Goal: Transaction & Acquisition: Purchase product/service

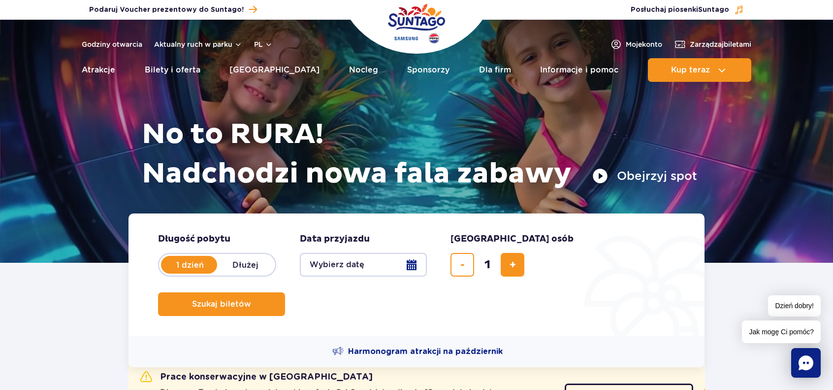
scroll to position [99, 0]
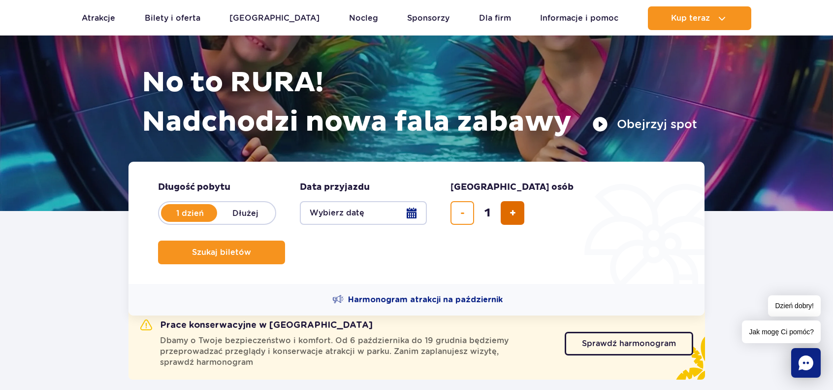
click at [521, 222] on button "dodaj bilet" at bounding box center [513, 213] width 24 height 24
type input "2"
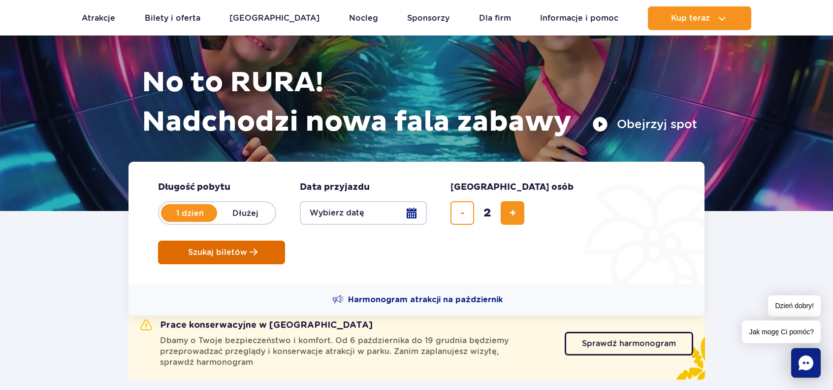
click at [247, 248] on span "Szukaj biletów" at bounding box center [217, 252] width 59 height 9
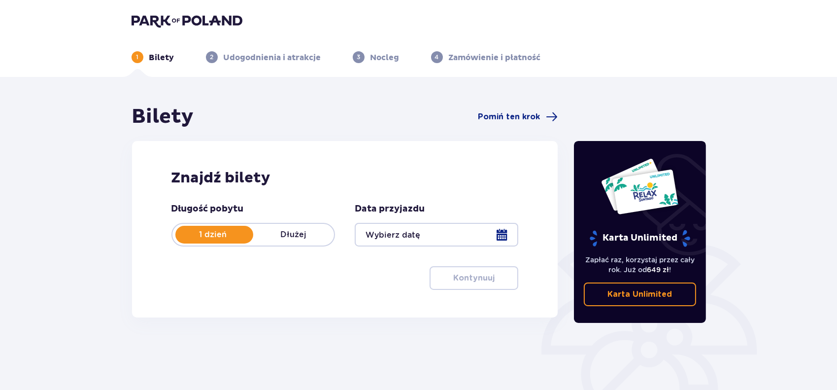
click at [396, 229] on div at bounding box center [437, 235] width 164 height 24
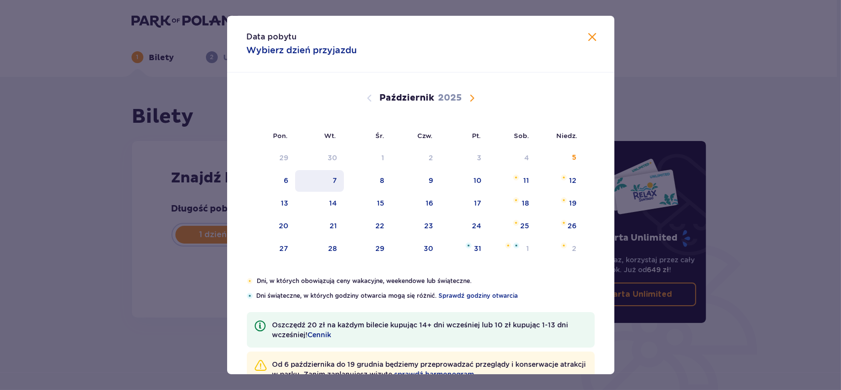
click at [334, 180] on div "7" at bounding box center [334, 180] width 4 height 10
type input "07.10.25"
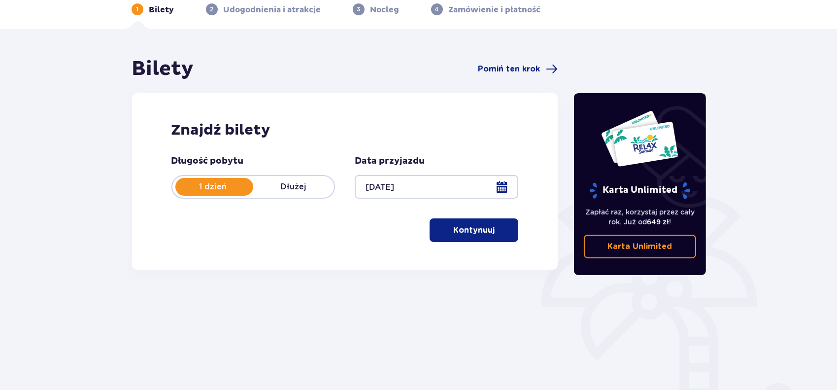
scroll to position [49, 0]
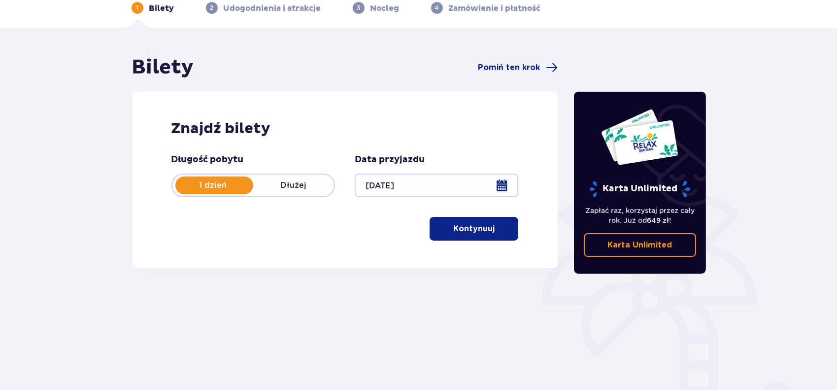
click at [467, 229] on p "Kontynuuj" at bounding box center [473, 228] width 41 height 11
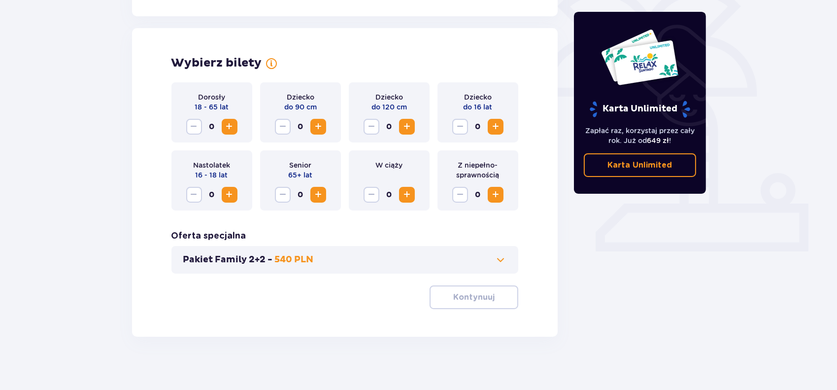
scroll to position [264, 0]
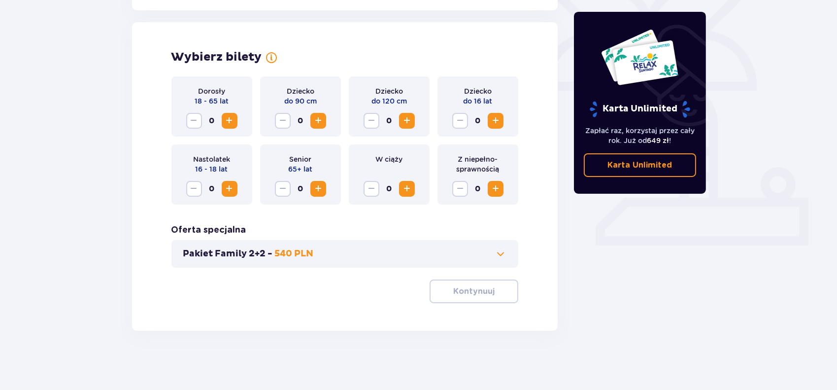
click at [227, 117] on span "Zwiększ" at bounding box center [230, 121] width 12 height 12
click at [274, 284] on div "Dorosły 18 - 65 lat 2 Dziecko do 90 cm 0 Dziecko do 120 cm 0 Dziecko do 16 lat …" at bounding box center [344, 189] width 347 height 227
click at [464, 287] on p "Kontynuuj" at bounding box center [473, 291] width 41 height 11
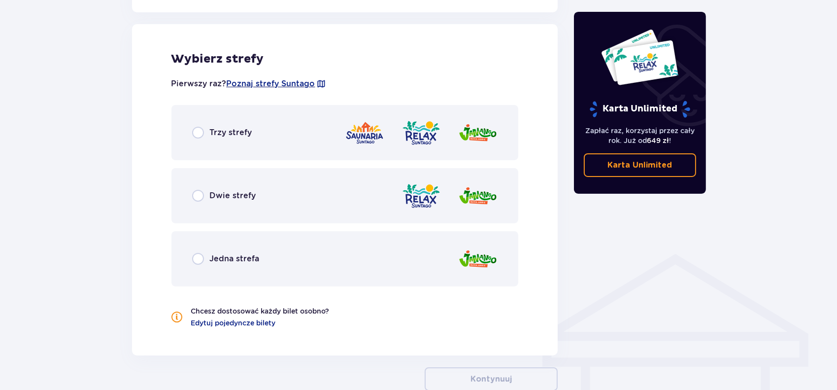
scroll to position [547, 0]
click at [197, 136] on input "radio" at bounding box center [198, 132] width 12 height 12
radio input "true"
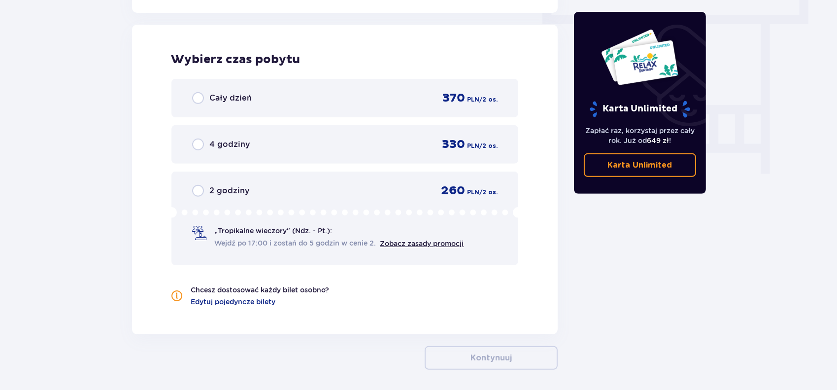
scroll to position [890, 0]
